Goal: Transaction & Acquisition: Purchase product/service

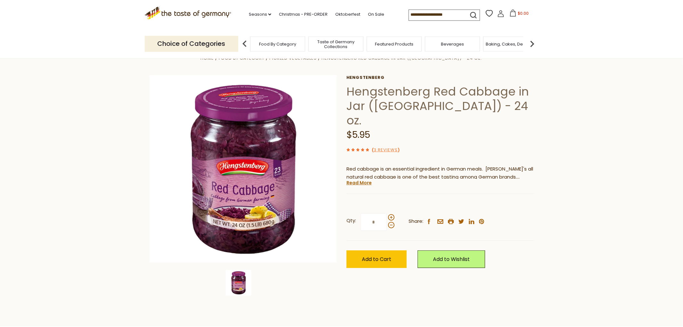
scroll to position [34, 0]
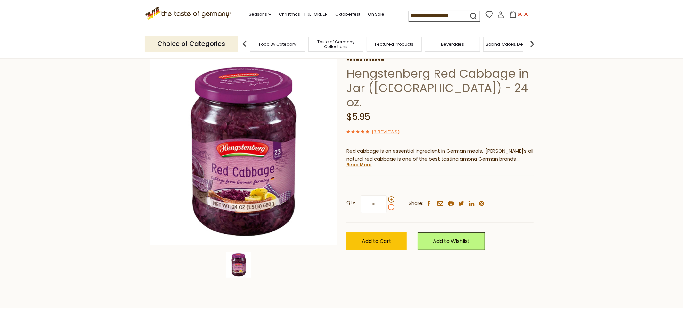
click at [391, 204] on span at bounding box center [391, 207] width 6 height 6
click at [387, 195] on input "*" at bounding box center [373, 204] width 26 height 18
click at [391, 185] on div "Qty: * Share: facebook email printer twitter linkedin pinterest" at bounding box center [439, 203] width 187 height 37
click at [391, 196] on span at bounding box center [391, 199] width 6 height 6
click at [387, 195] on input "*" at bounding box center [373, 204] width 26 height 18
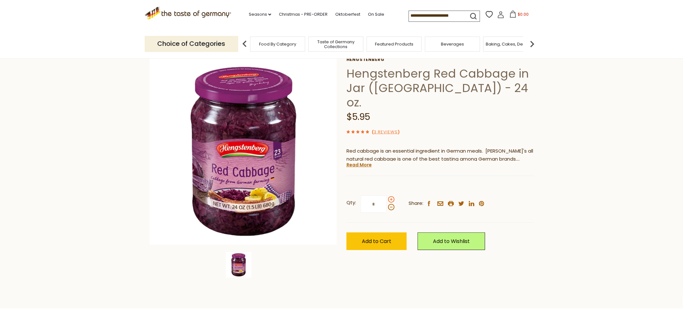
click at [391, 196] on span at bounding box center [391, 199] width 6 height 6
click at [387, 195] on input "*" at bounding box center [373, 204] width 26 height 18
type input "*"
click at [382, 237] on span "Add to Cart" at bounding box center [376, 240] width 29 height 7
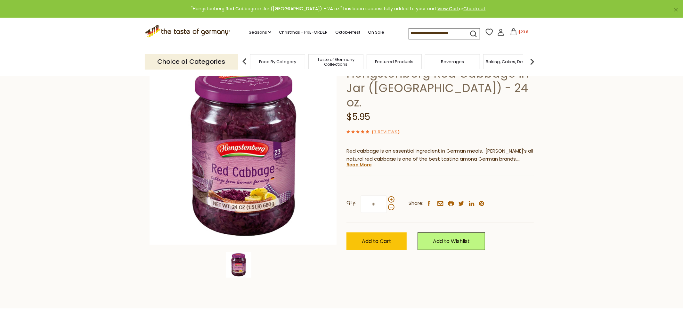
click at [518, 33] on span "$23.8" at bounding box center [523, 31] width 10 height 5
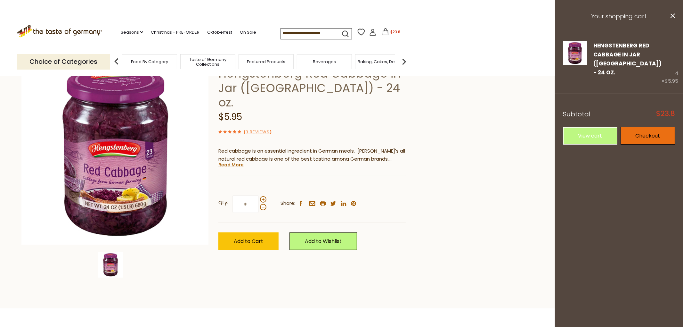
click at [643, 127] on link "Checkout" at bounding box center [647, 136] width 54 height 18
